Goal: Task Accomplishment & Management: Use online tool/utility

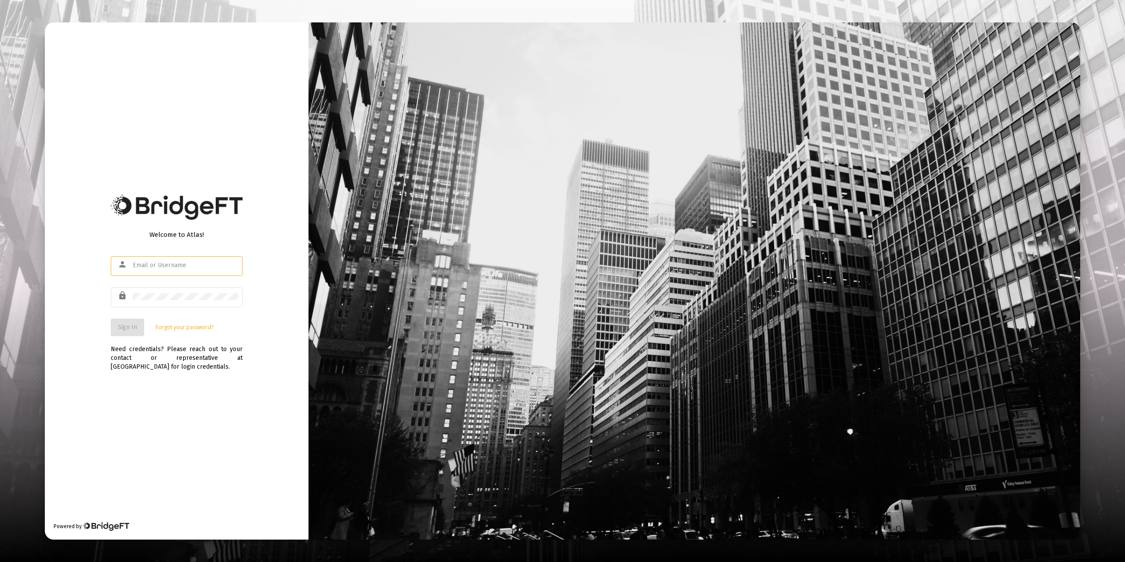
type input "[EMAIL_ADDRESS][DOMAIN_NAME]"
click at [201, 375] on div "Welcome to Atlas! person [EMAIL_ADDRESS][DOMAIN_NAME] lock Sign In Forgot your …" at bounding box center [177, 280] width 264 height 517
click at [128, 328] on span "Sign In" at bounding box center [127, 326] width 19 height 7
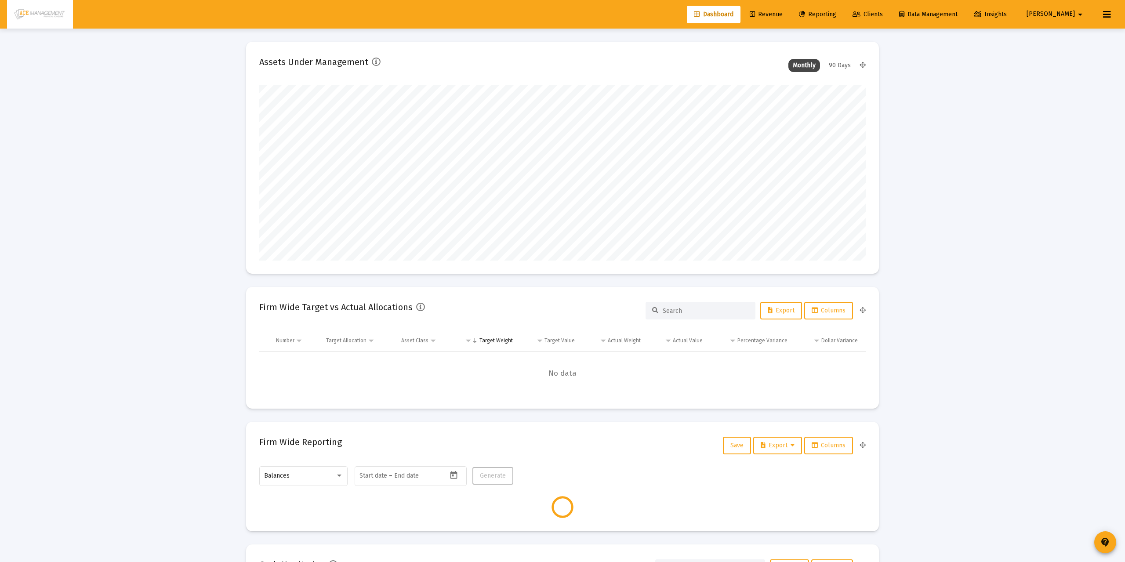
type input "[DATE]"
click at [830, 11] on span "Reporting" at bounding box center [810, 14] width 37 height 7
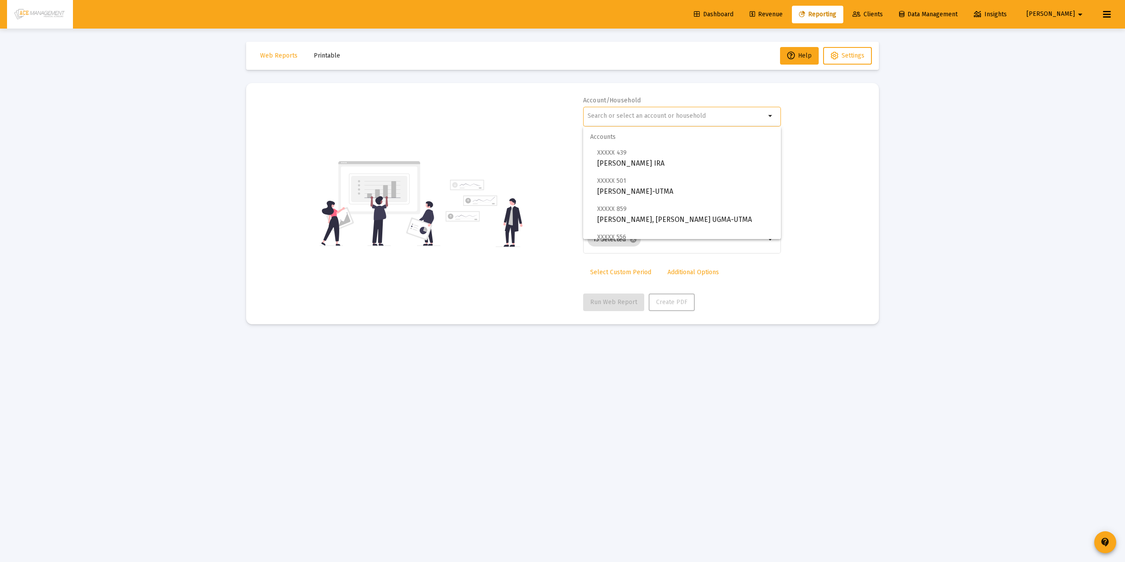
click at [654, 118] on input "text" at bounding box center [677, 116] width 178 height 7
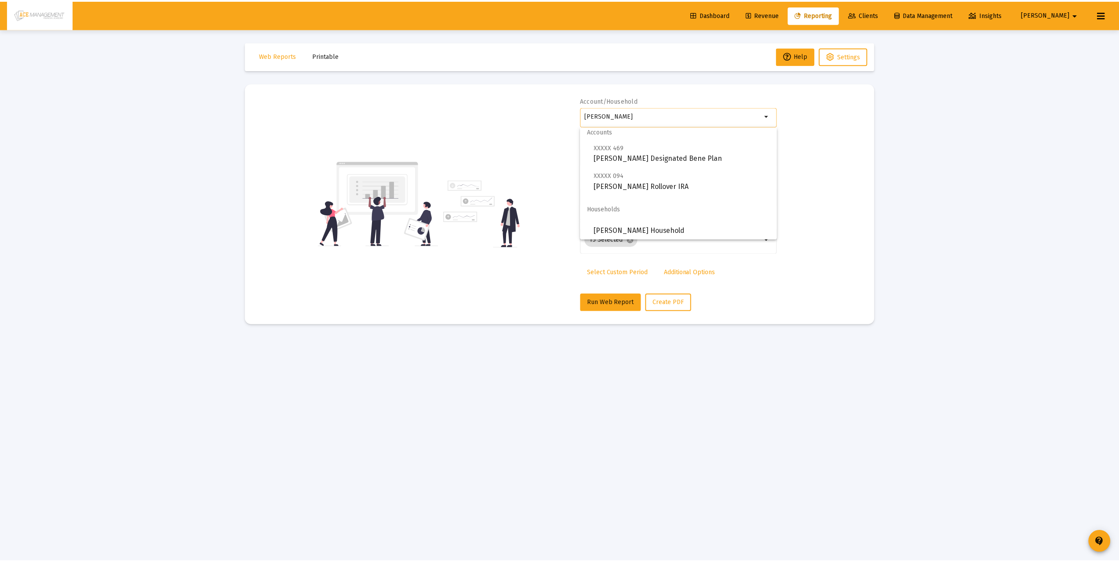
scroll to position [7, 0]
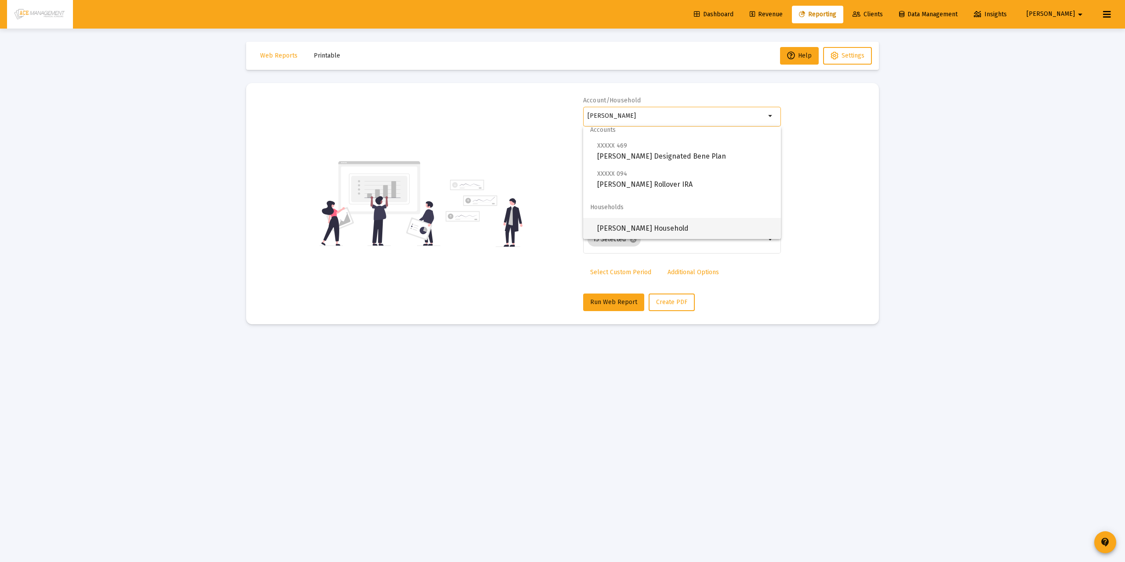
click at [635, 234] on span "[PERSON_NAME] Household" at bounding box center [685, 228] width 177 height 21
type input "[PERSON_NAME] Household"
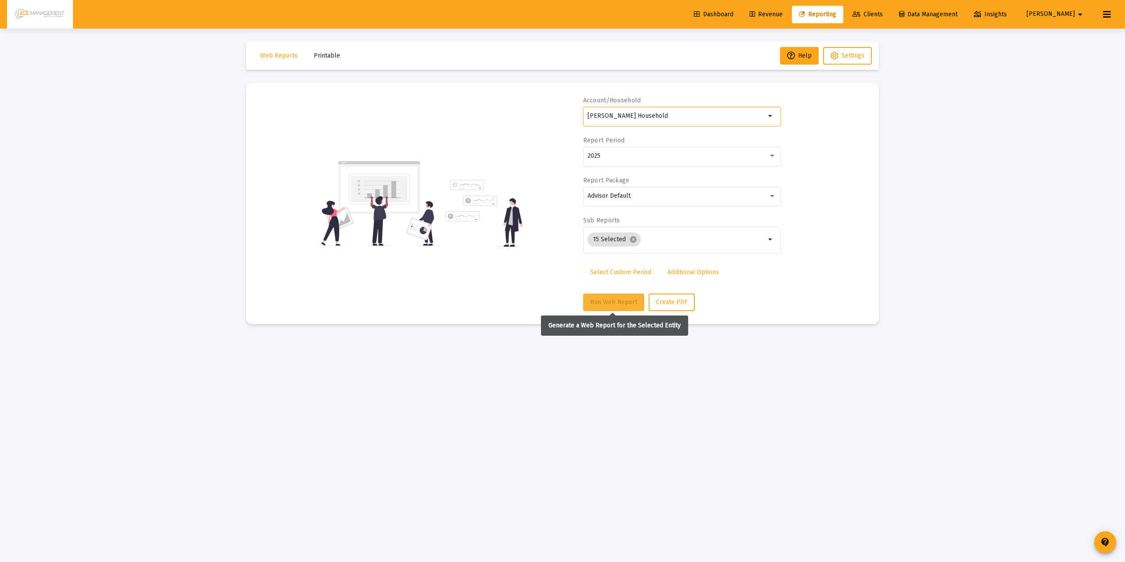
click at [607, 310] on button "Run Web Report" at bounding box center [613, 303] width 61 height 18
select select "View all"
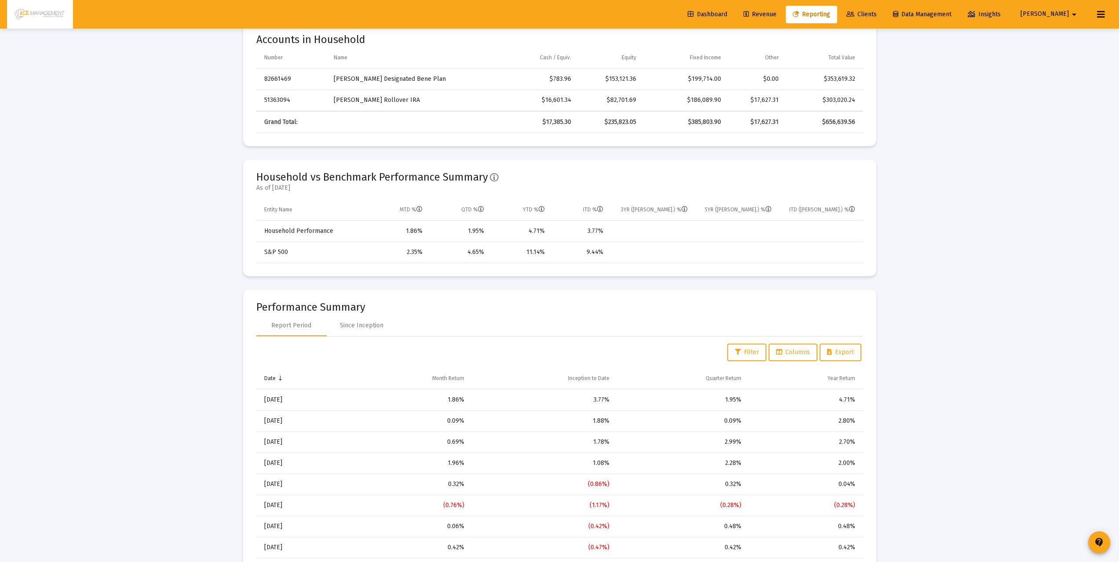
scroll to position [0, 0]
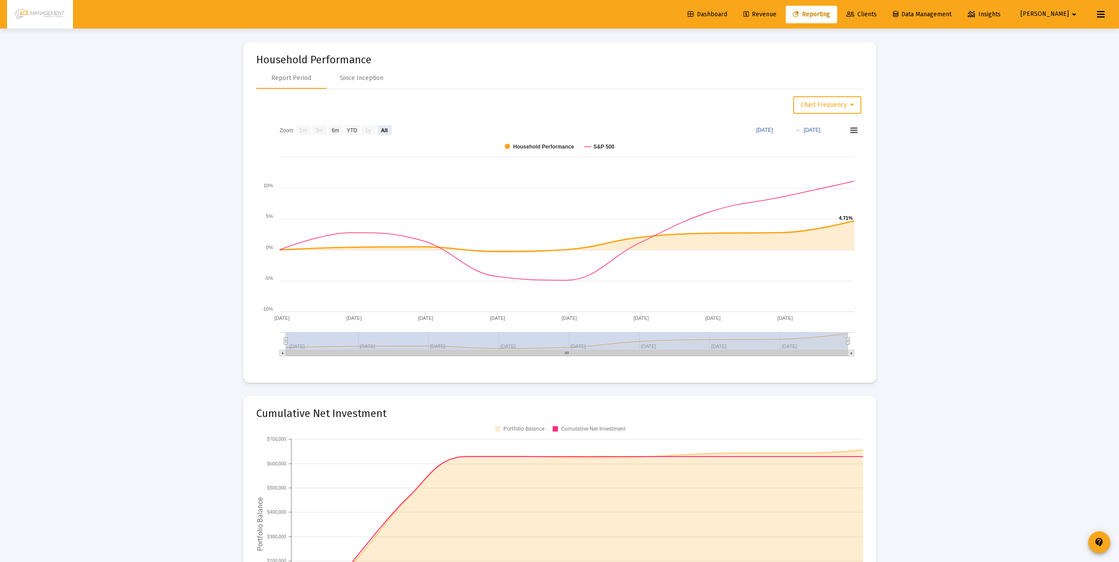
scroll to position [1166, 0]
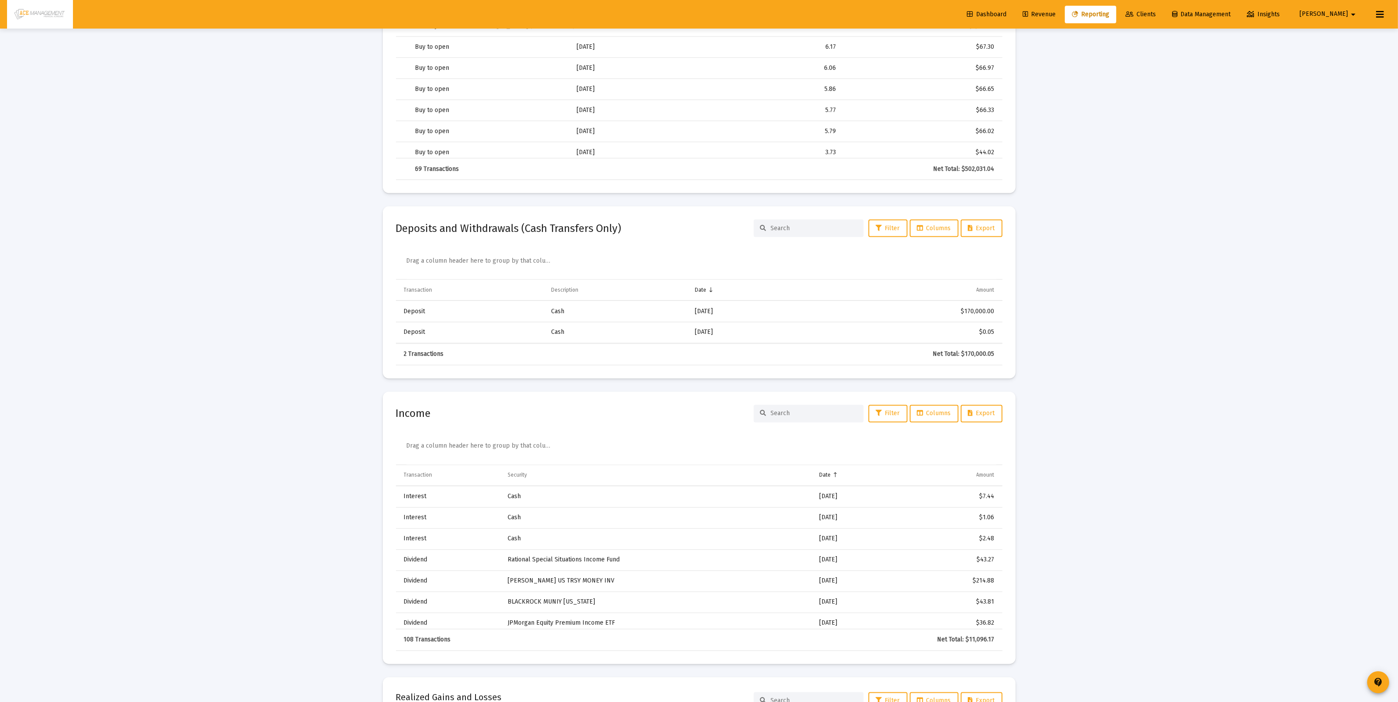
scroll to position [2704, 0]
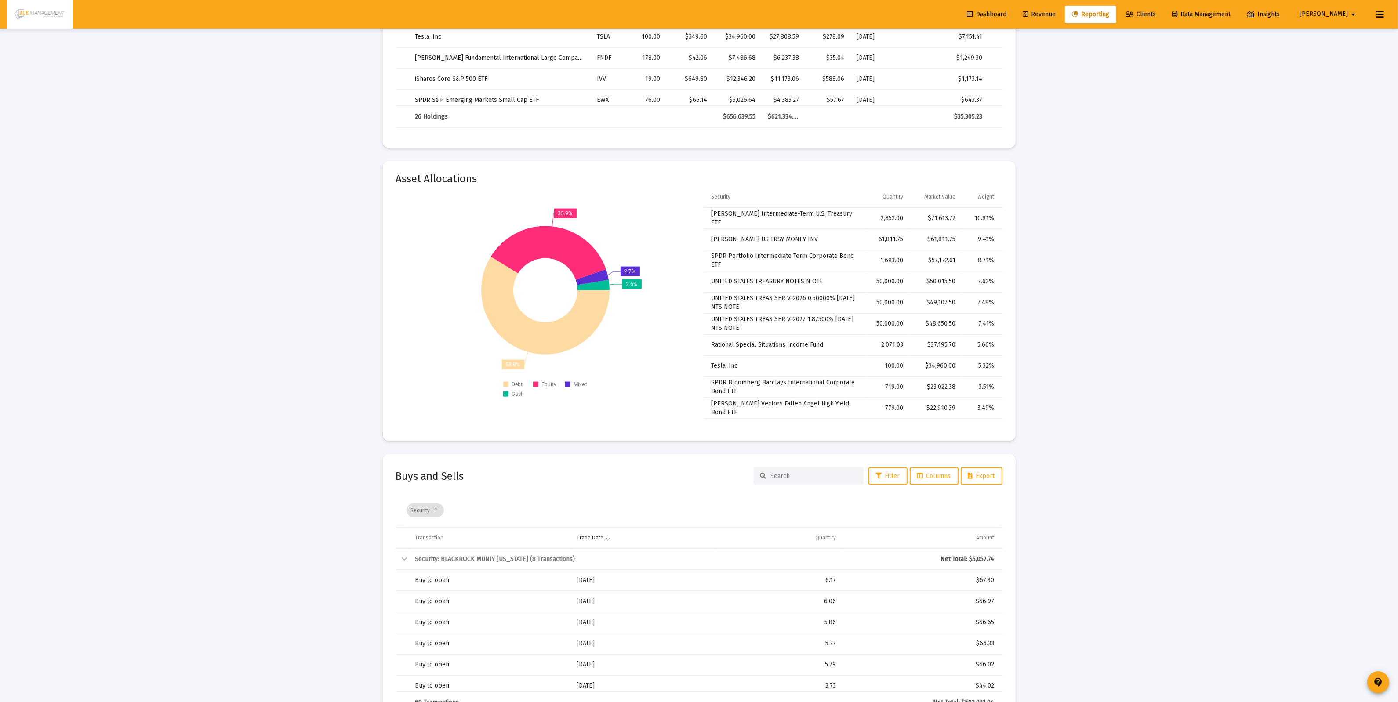
click at [1125, 12] on mat-toolbar-row "Dashboard Revenue Reporting Clients Data Management Insights [PERSON_NAME]" at bounding box center [699, 14] width 1398 height 29
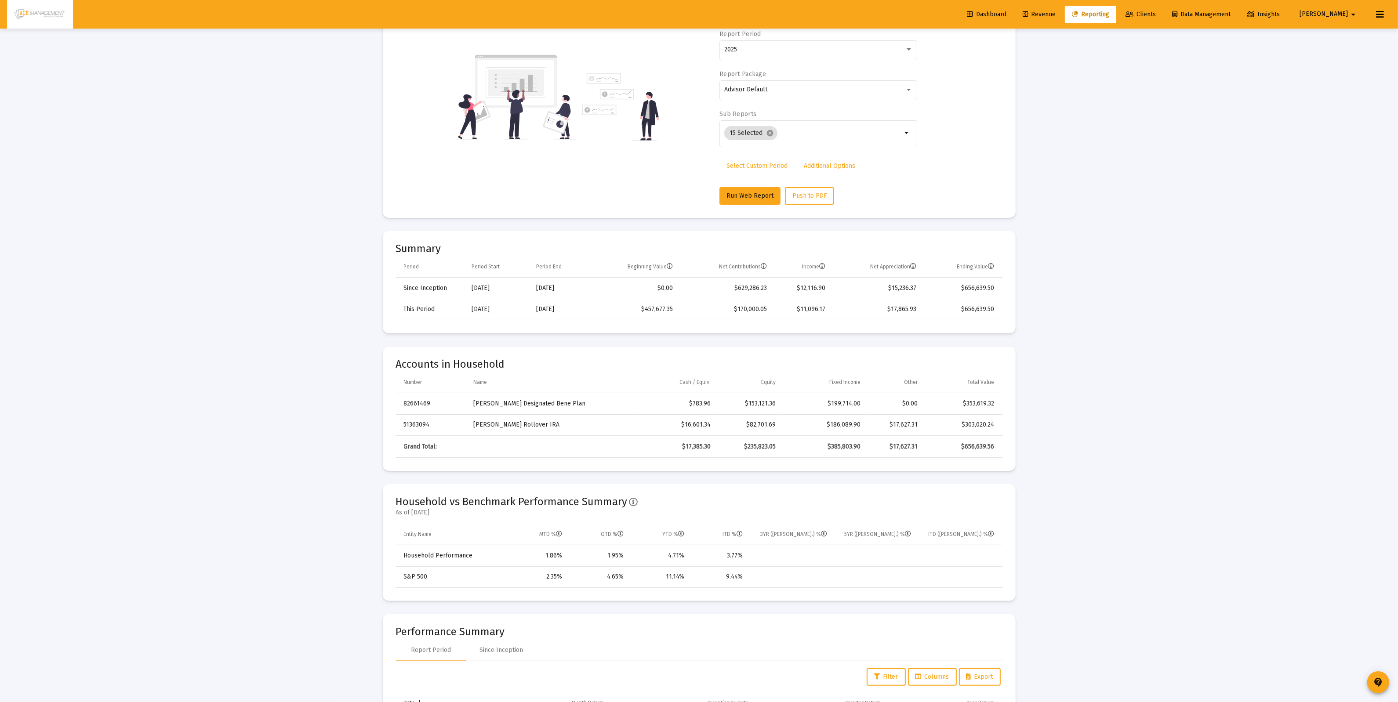
scroll to position [0, 0]
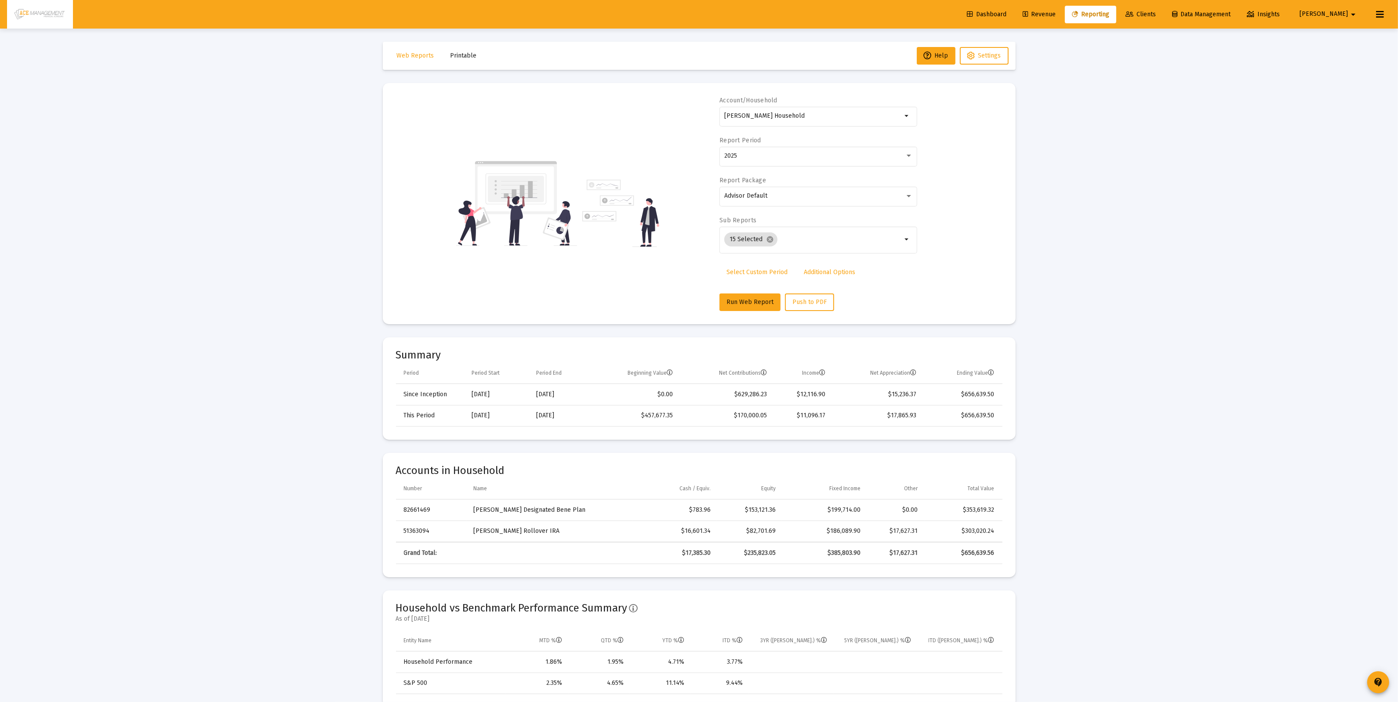
click at [675, 97] on div "Account/Household [PERSON_NAME] Household arrow_drop_down Report Period 2025 Re…" at bounding box center [699, 203] width 607 height 215
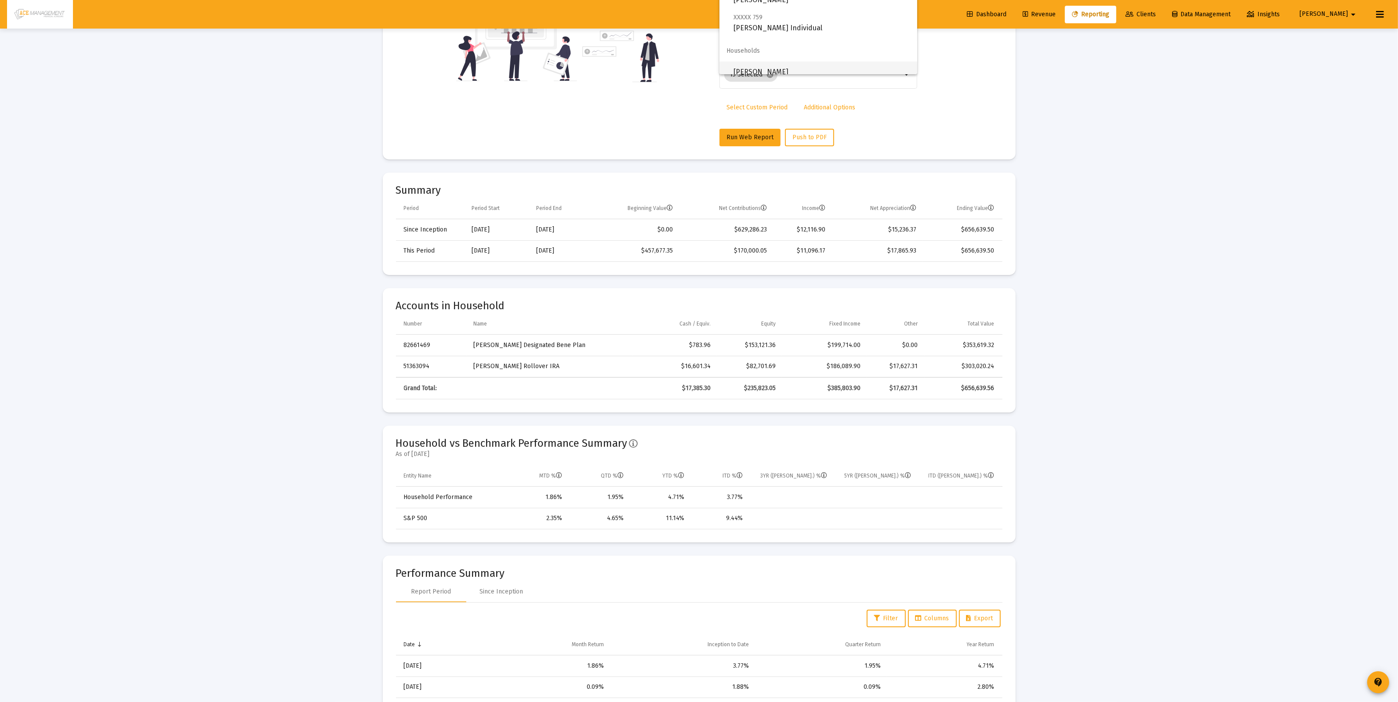
scroll to position [35, 0]
click at [809, 57] on span "[PERSON_NAME]" at bounding box center [822, 63] width 177 height 21
type input "[PERSON_NAME]"
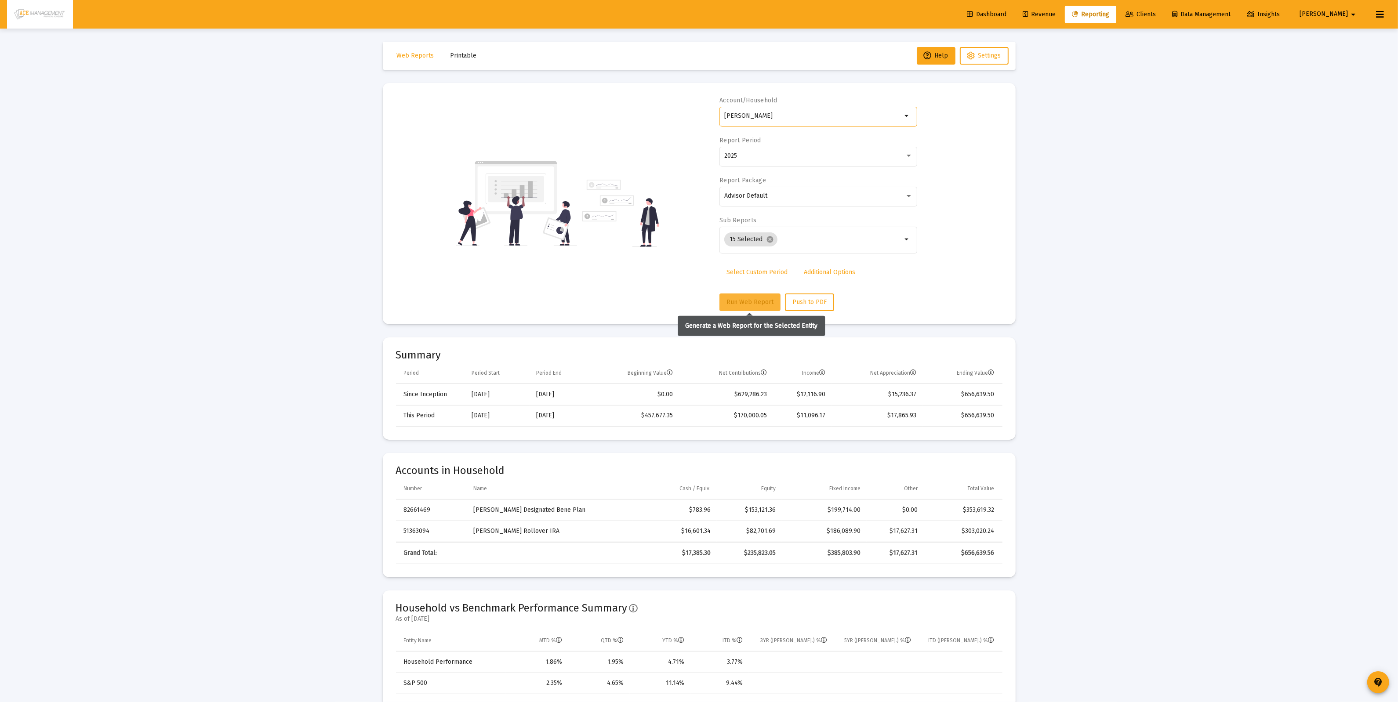
click at [750, 302] on span "Run Web Report" at bounding box center [750, 301] width 47 height 7
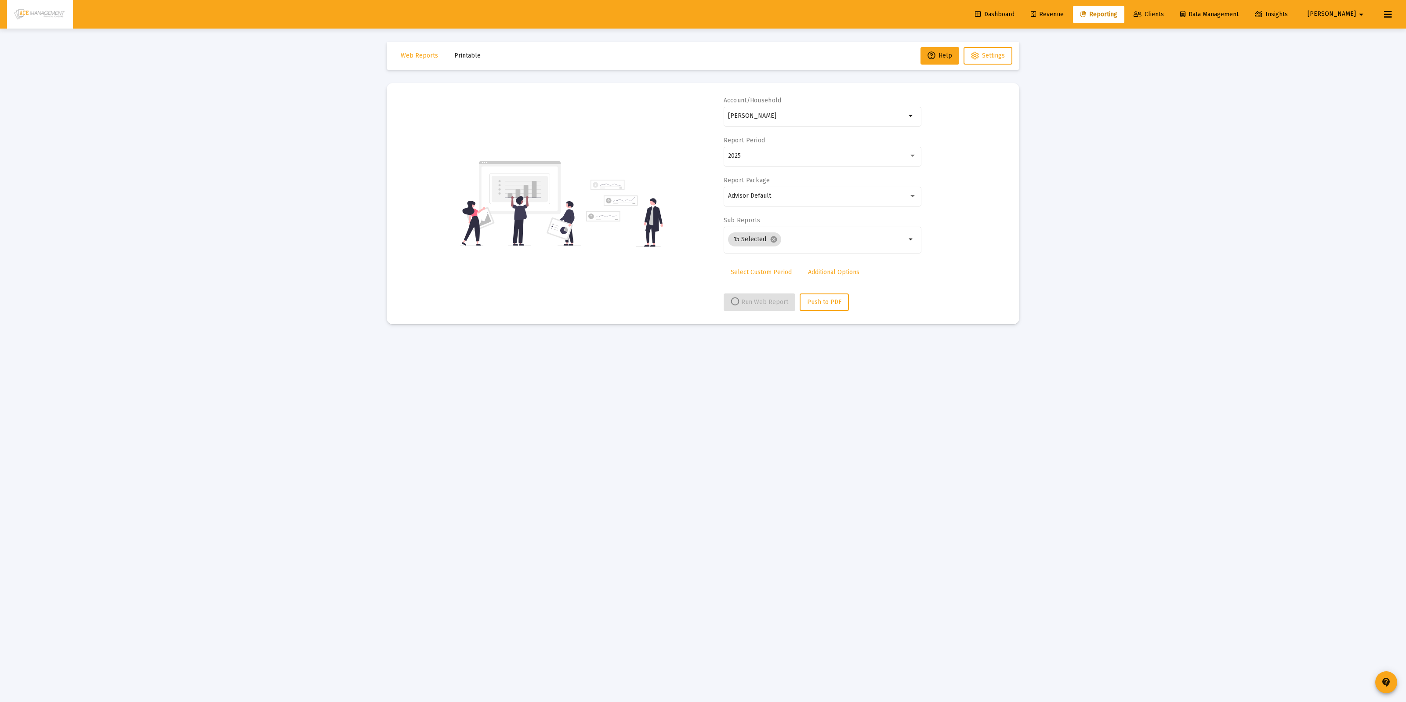
select select "View all"
